Goal: Contribute content: Contribute content

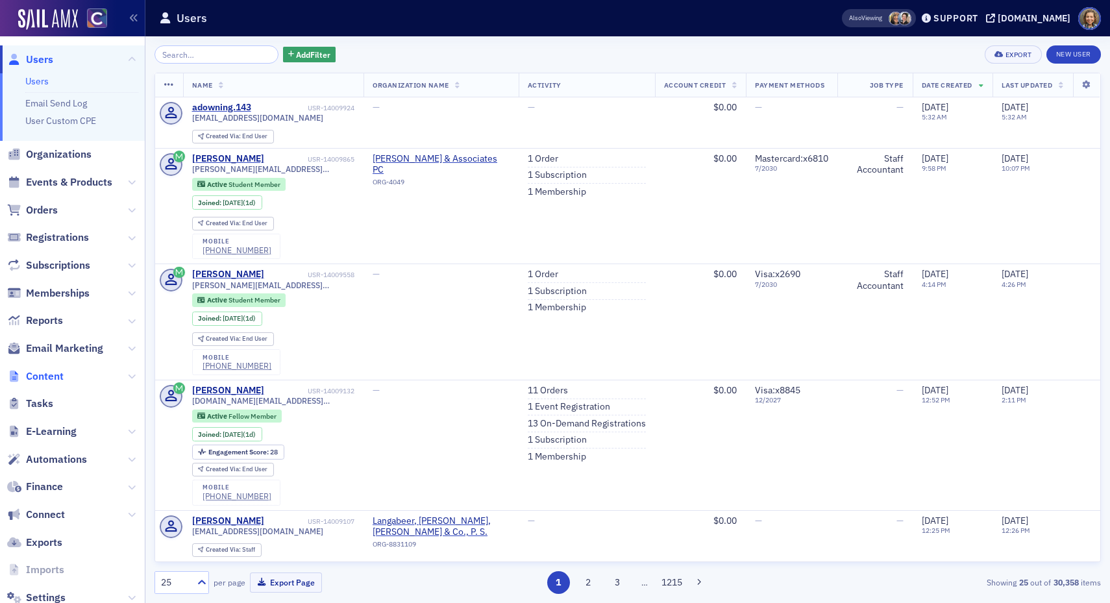
click at [46, 380] on span "Content" at bounding box center [45, 376] width 38 height 14
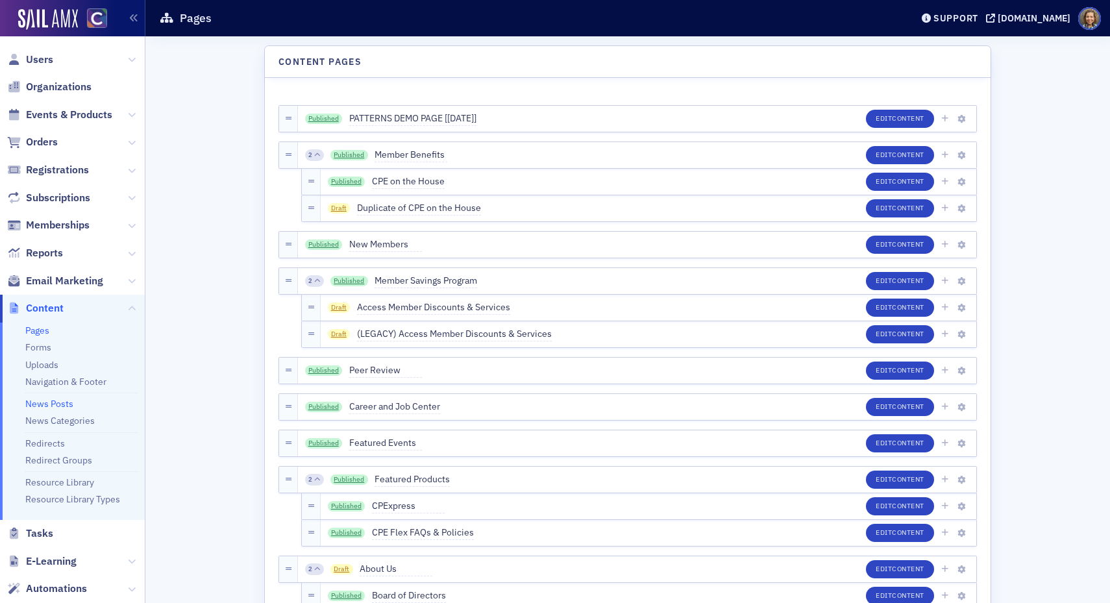
click at [45, 404] on link "News Posts" at bounding box center [49, 404] width 48 height 12
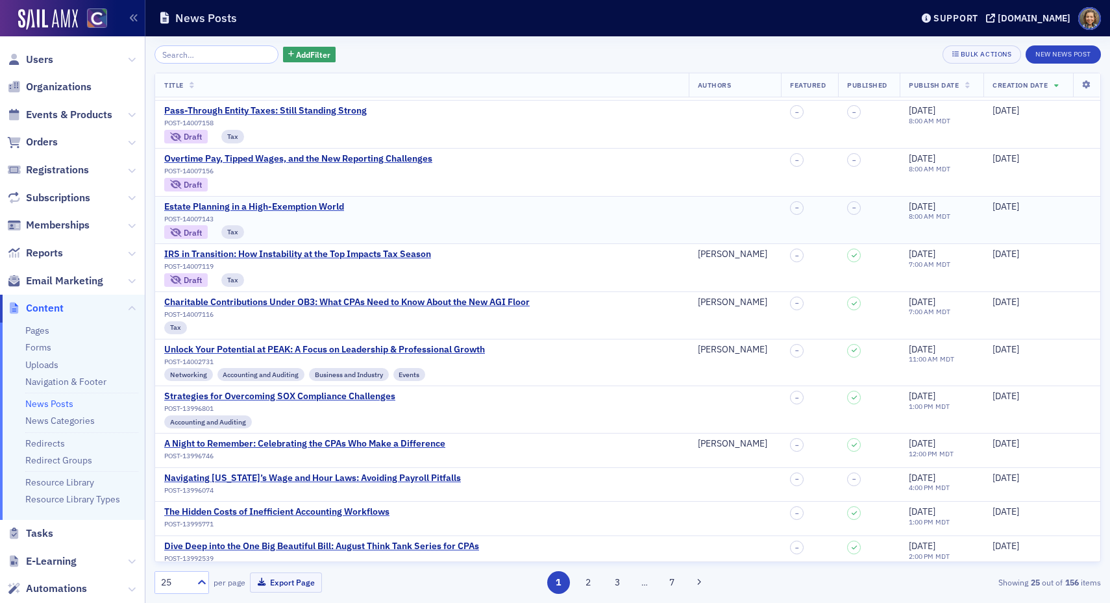
scroll to position [46, 0]
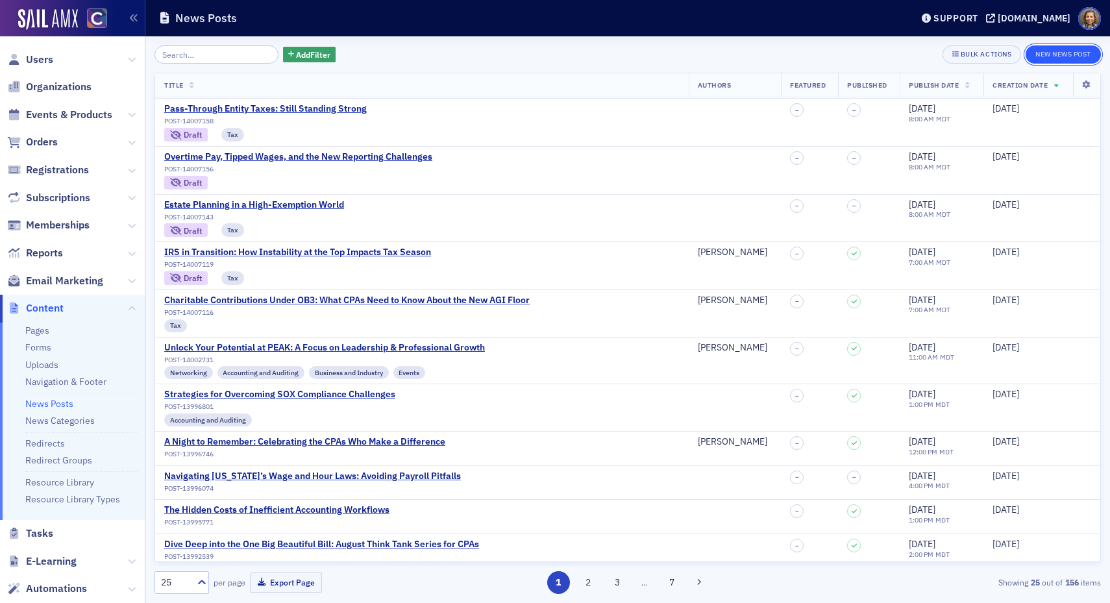
click at [1066, 58] on button "New News Post" at bounding box center [1063, 54] width 75 height 18
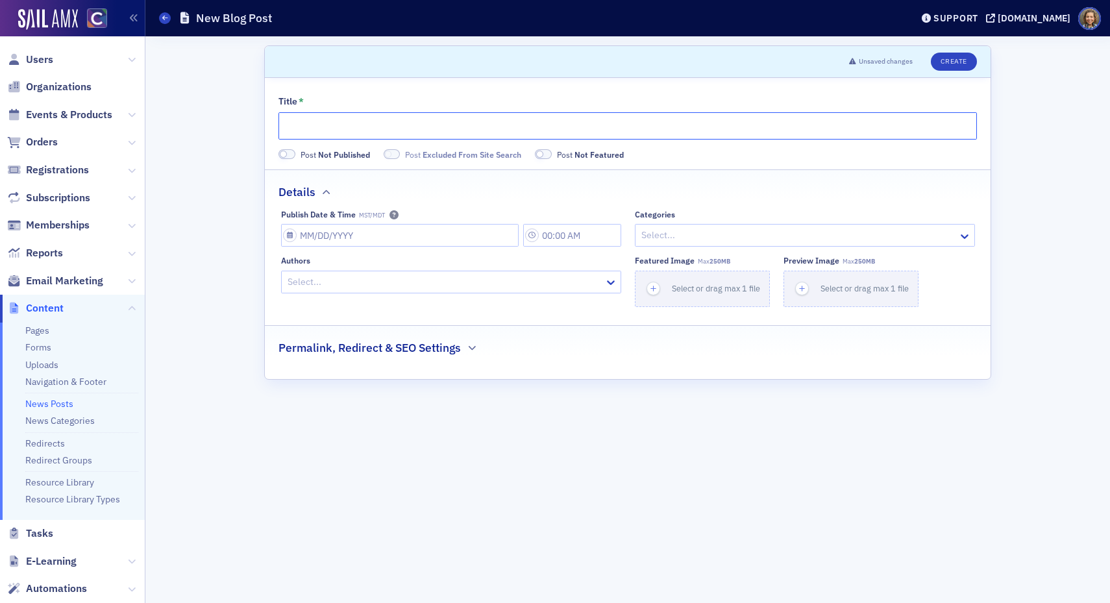
click at [313, 123] on input "Title *" at bounding box center [627, 125] width 699 height 27
type input "TEST"
click at [966, 236] on icon at bounding box center [965, 236] width 8 height 5
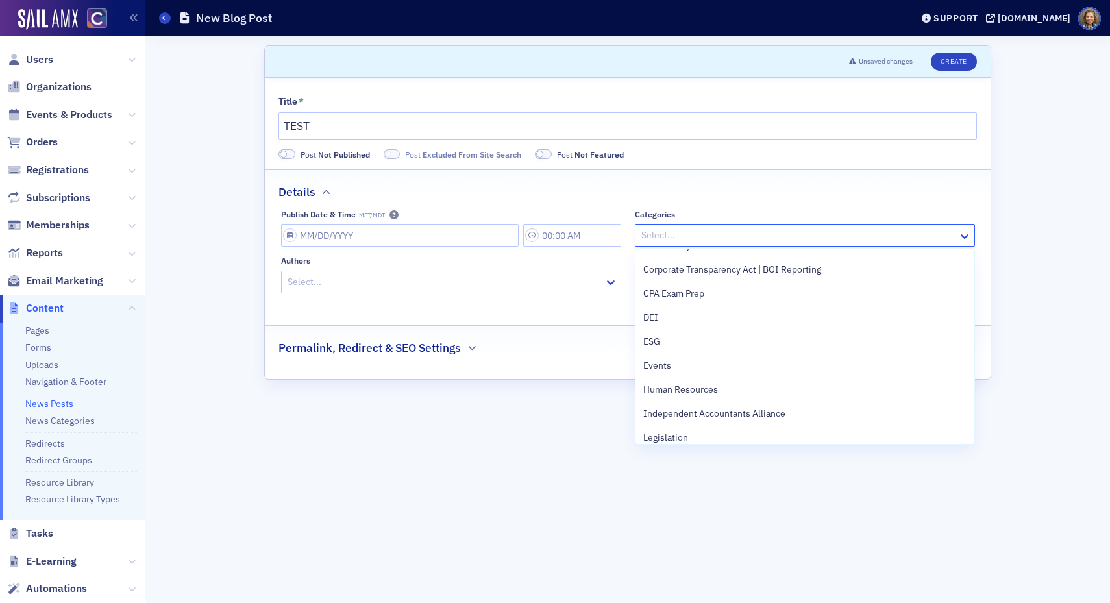
scroll to position [184, 0]
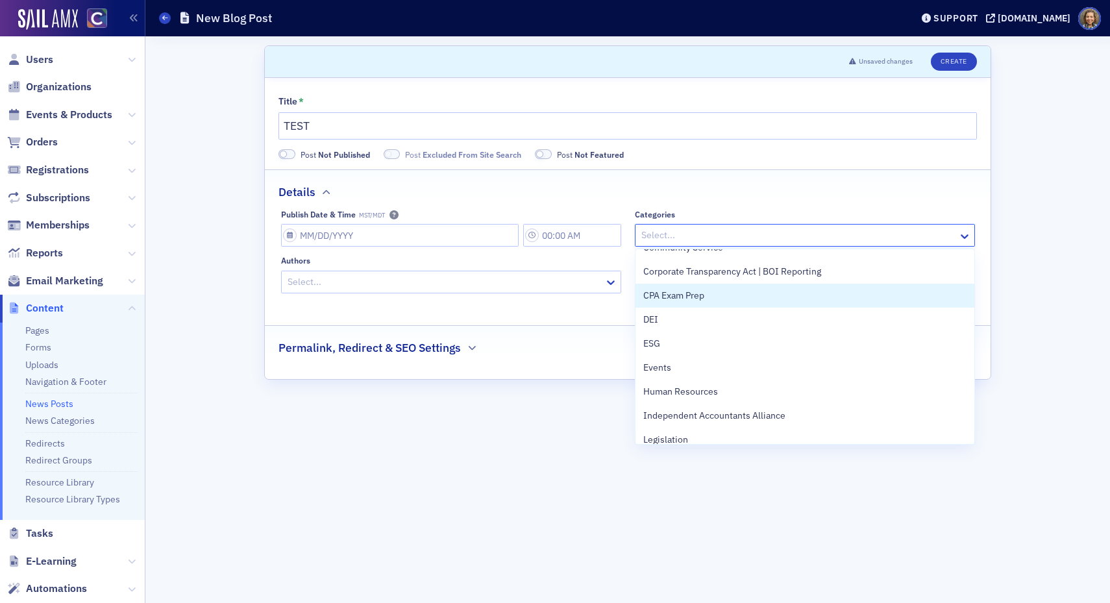
click at [847, 284] on div "CPA Exam Prep" at bounding box center [805, 296] width 339 height 24
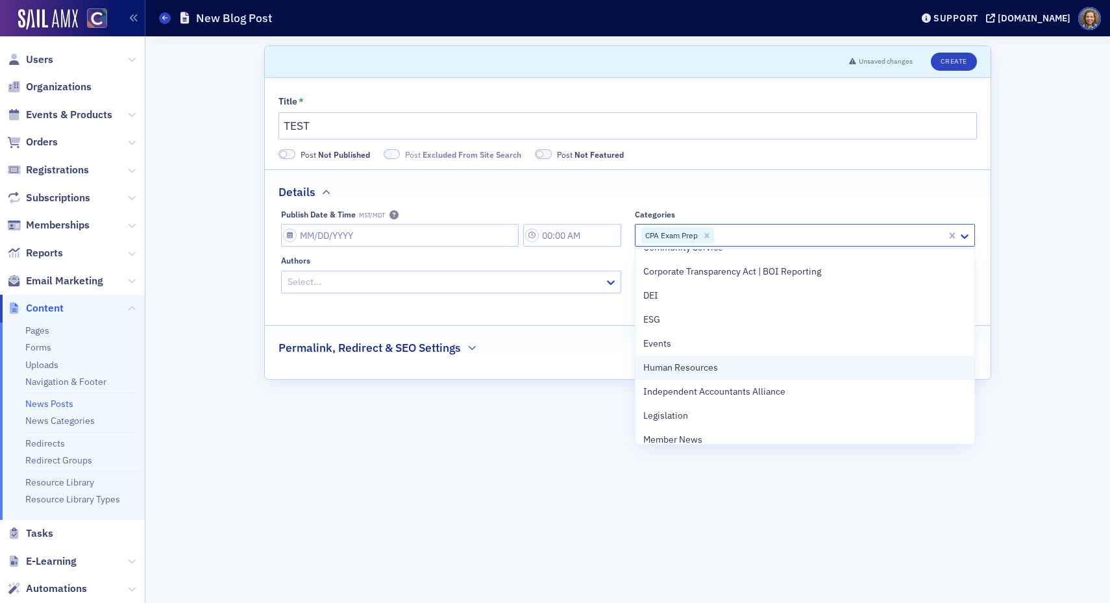
click at [732, 377] on div "Human Resources" at bounding box center [805, 368] width 339 height 24
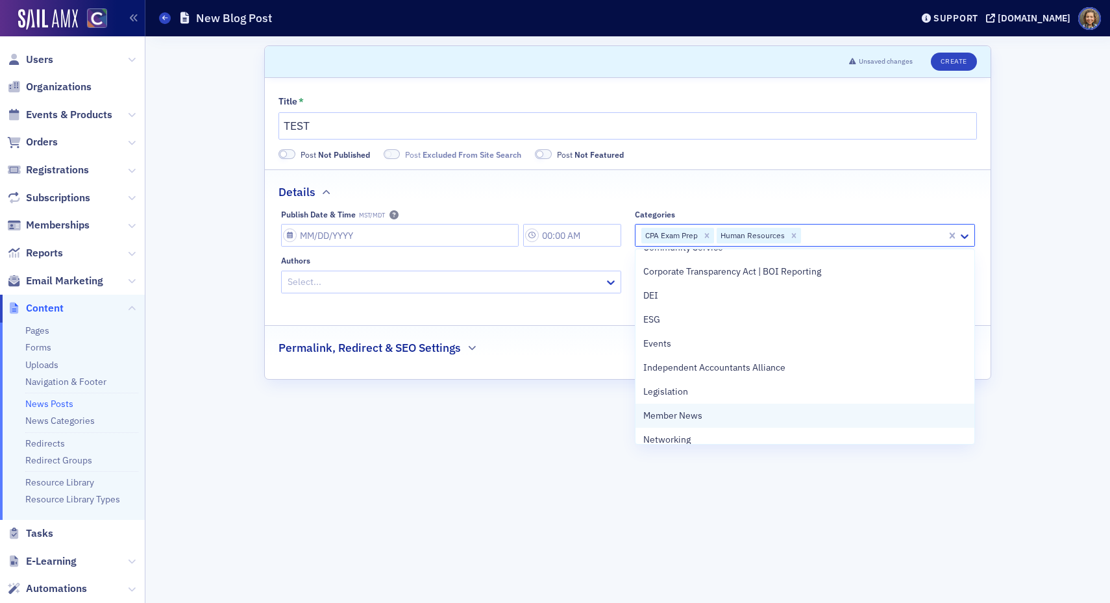
click at [717, 414] on div "Member News" at bounding box center [804, 416] width 323 height 14
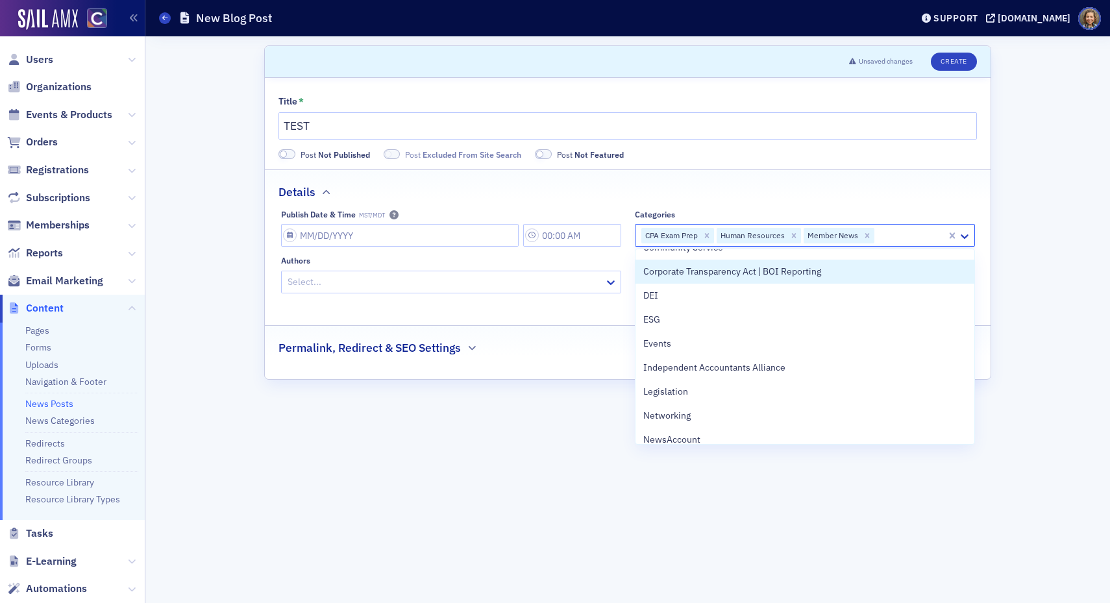
click at [1078, 319] on div "Scroll to Unsaved changes Create Title * TEST Post Not Published Post Excluded …" at bounding box center [628, 319] width 946 height 567
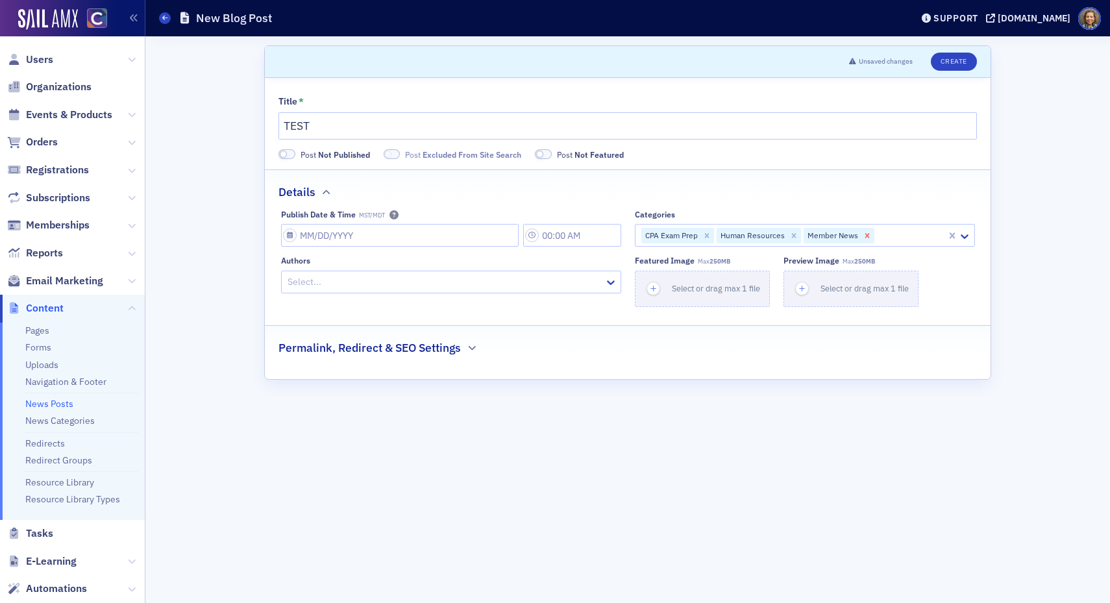
click at [865, 235] on icon "Remove Member News" at bounding box center [867, 235] width 5 height 5
click at [789, 237] on icon "Remove Human Resources" at bounding box center [793, 235] width 9 height 9
click at [704, 236] on icon "Remove CPA Exam Prep" at bounding box center [706, 235] width 9 height 9
click at [954, 62] on button "Create" at bounding box center [954, 62] width 46 height 18
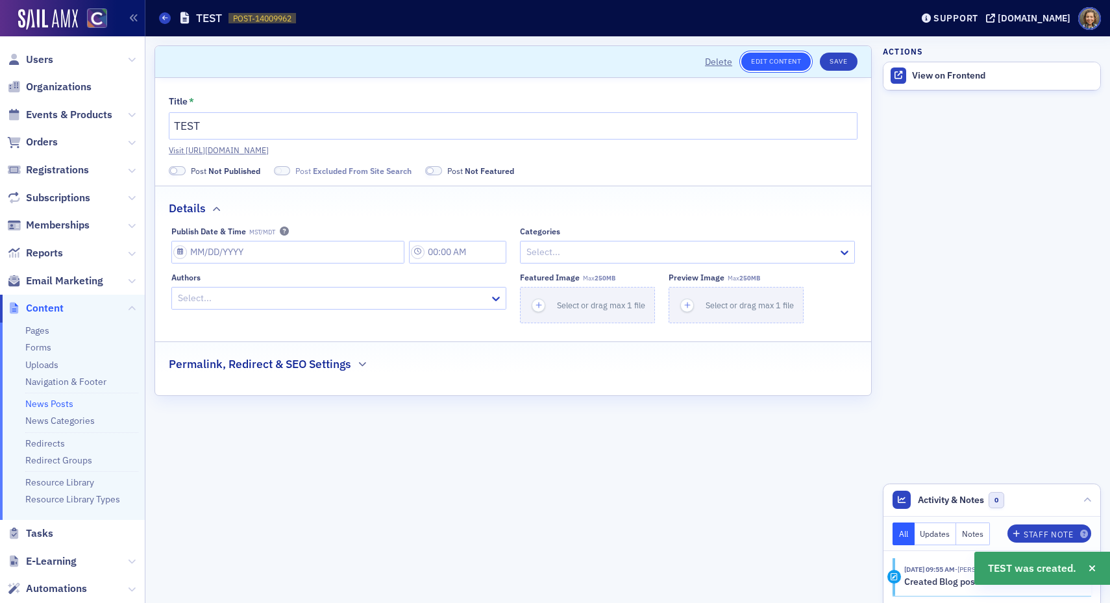
click at [765, 62] on link "Edit Content" at bounding box center [775, 62] width 69 height 18
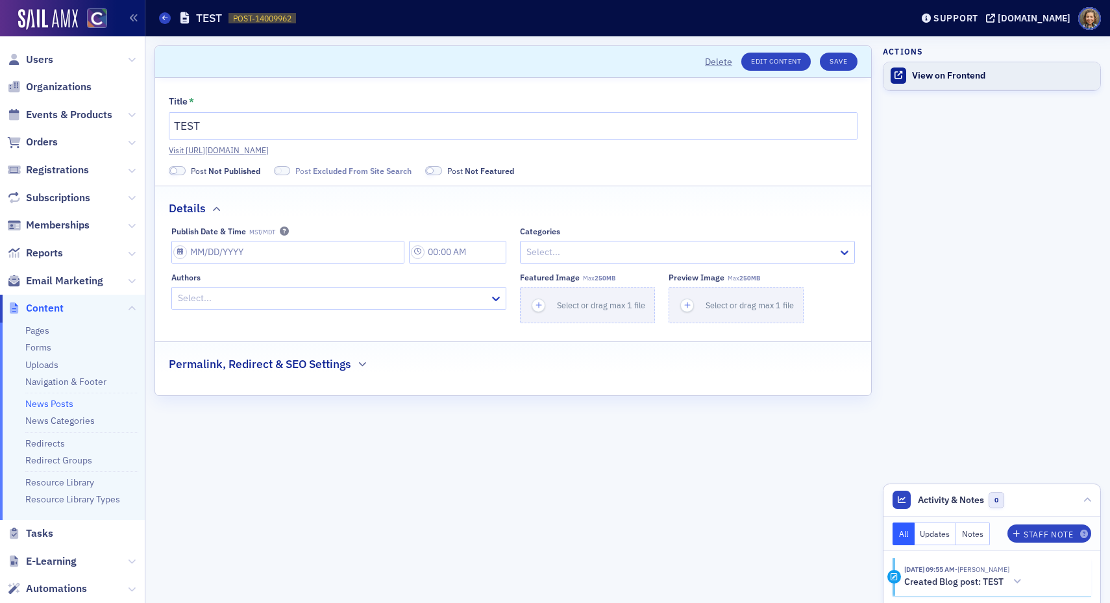
click at [937, 75] on div "View on Frontend" at bounding box center [1003, 76] width 182 height 12
click at [715, 60] on button "Delete" at bounding box center [718, 62] width 27 height 14
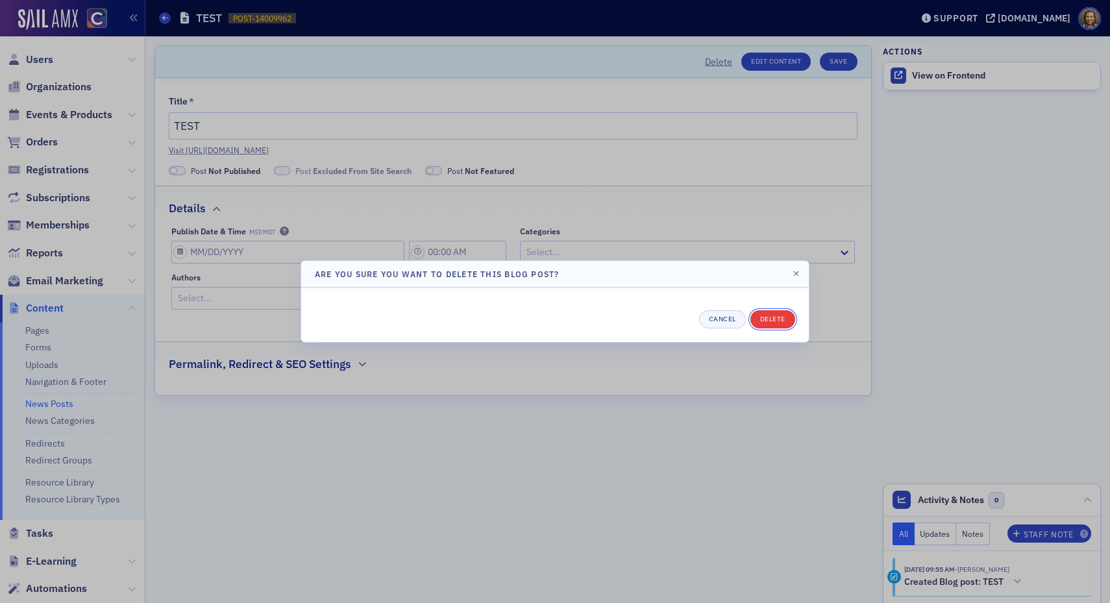
click at [769, 319] on button "Delete" at bounding box center [772, 319] width 45 height 18
